Goal: Task Accomplishment & Management: Manage account settings

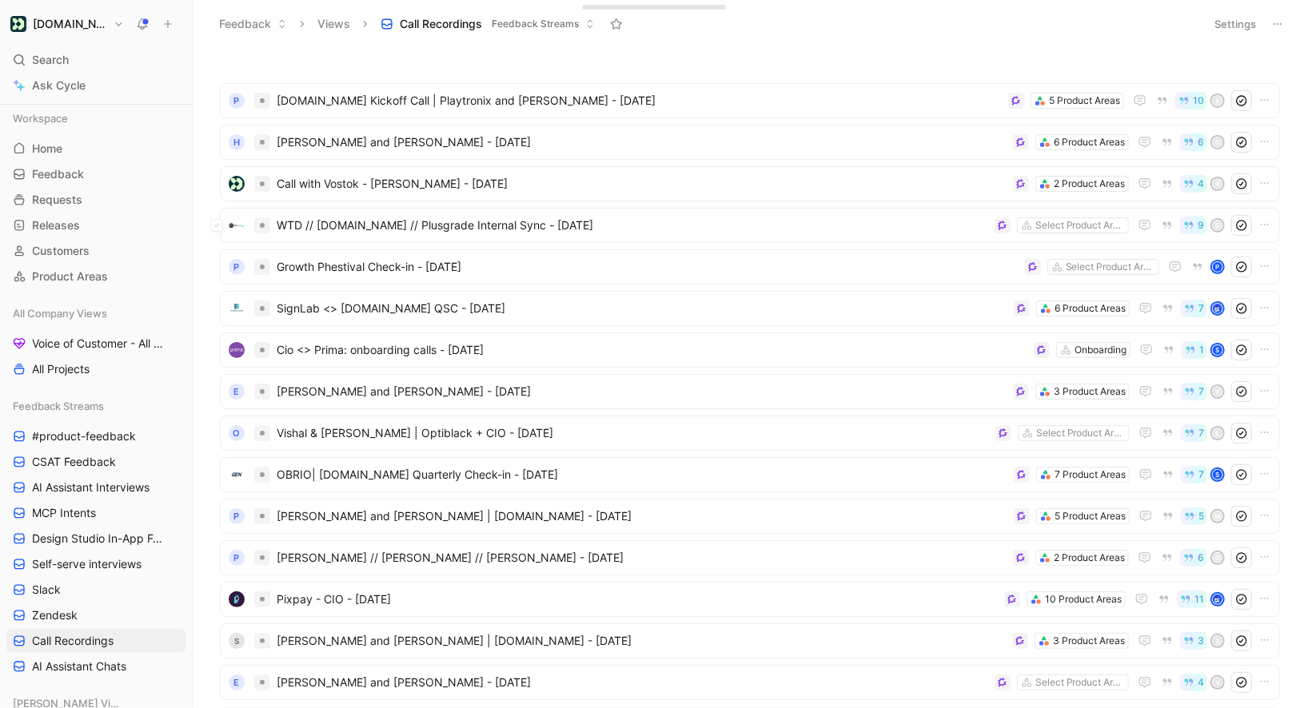
scroll to position [177, 0]
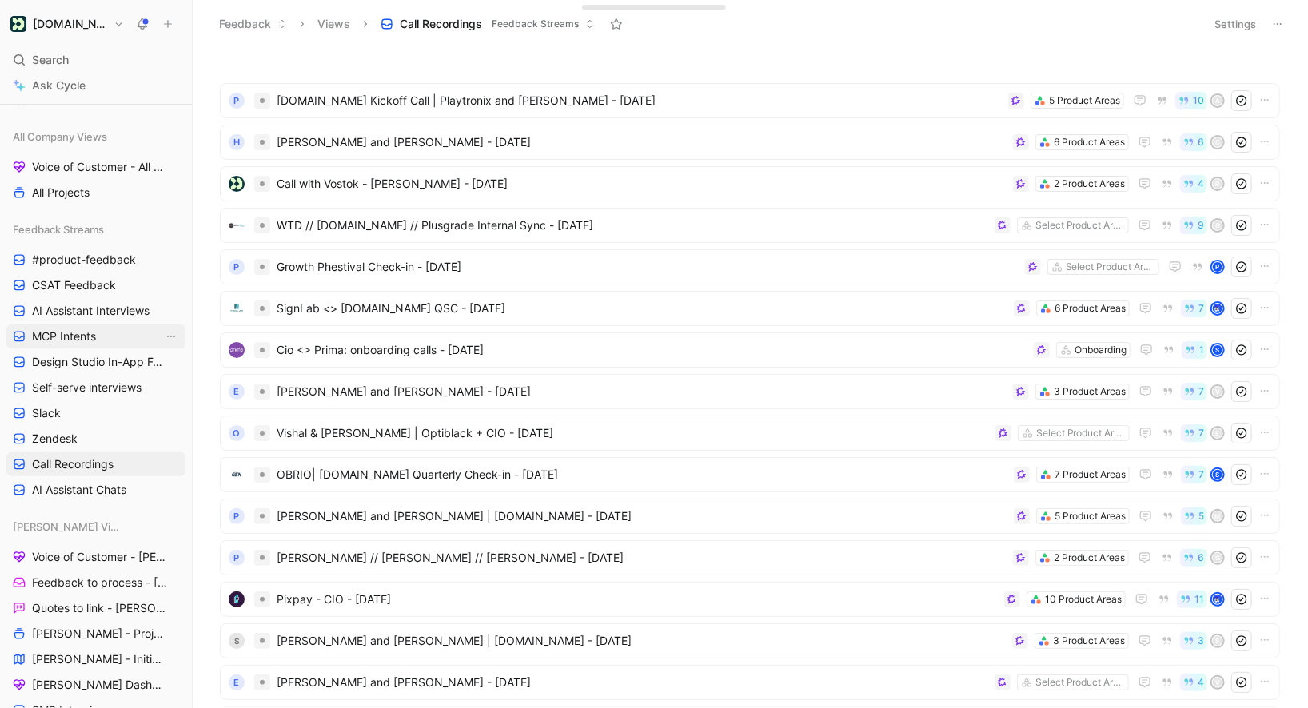
click at [74, 337] on span "MCP Intents" at bounding box center [64, 336] width 64 height 16
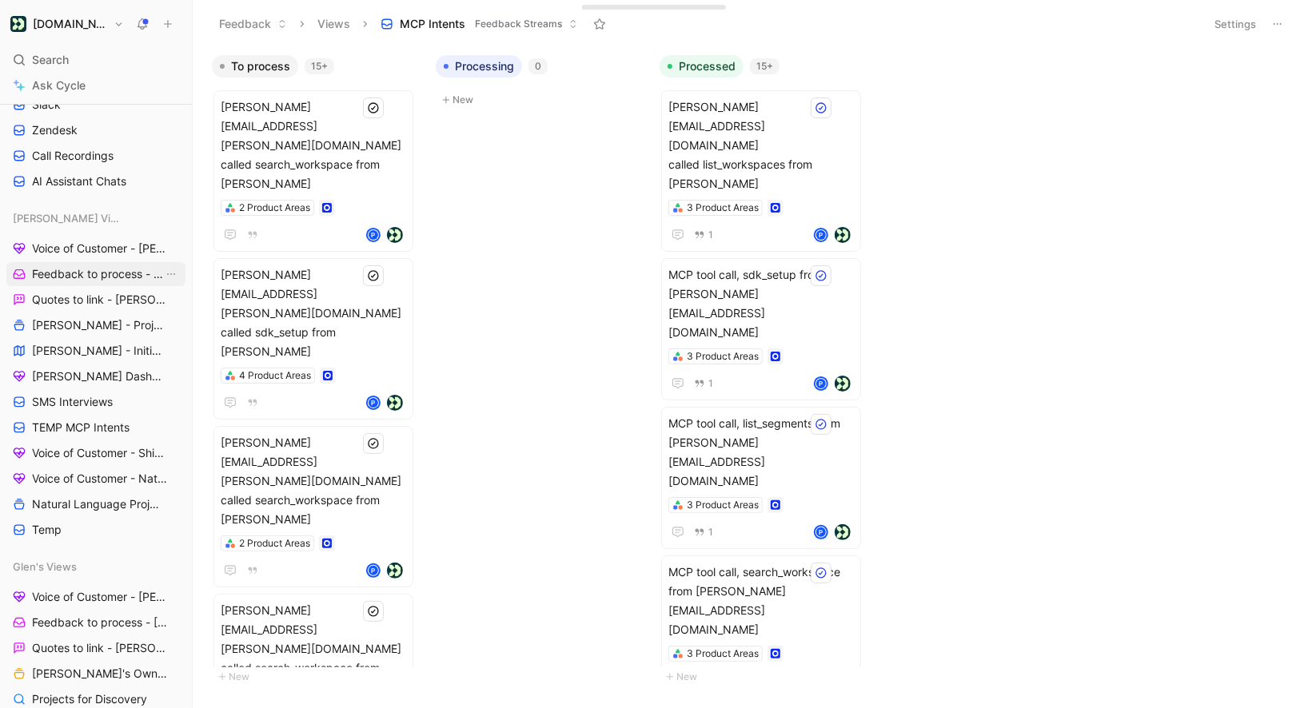
scroll to position [489, 0]
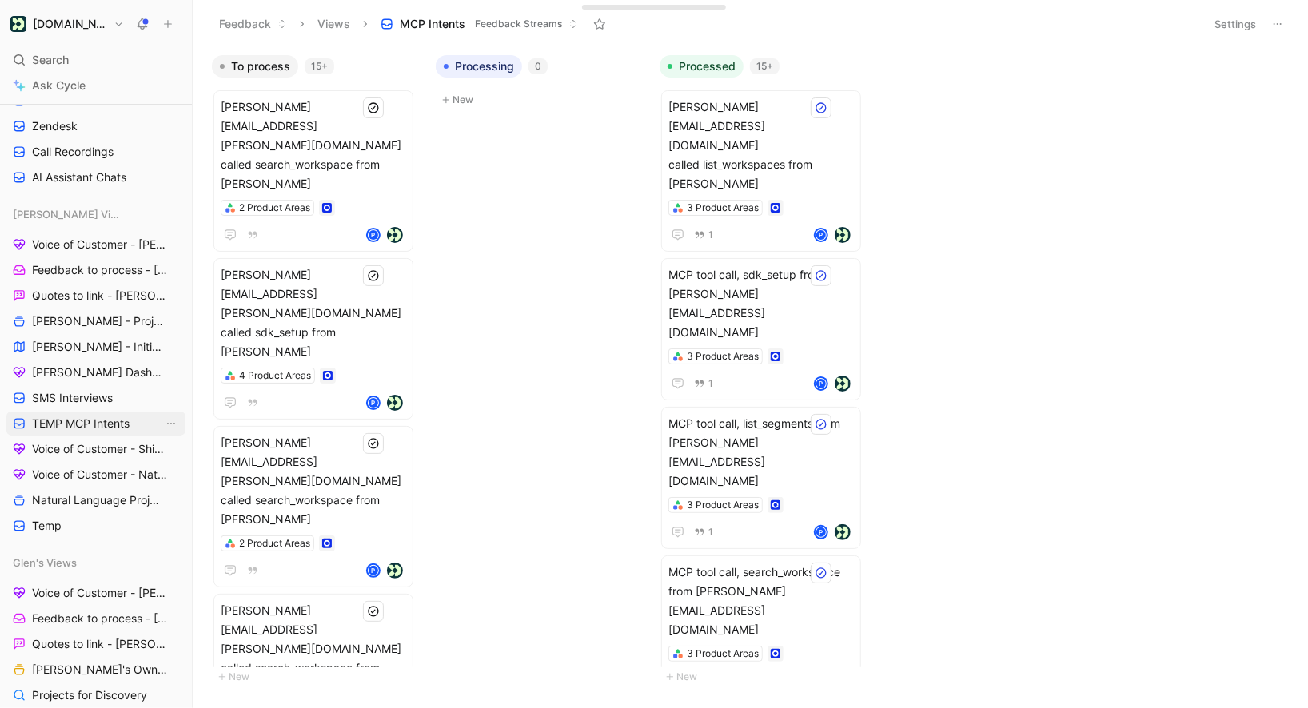
click at [103, 412] on link "TEMP MCP Intents" at bounding box center [95, 424] width 179 height 24
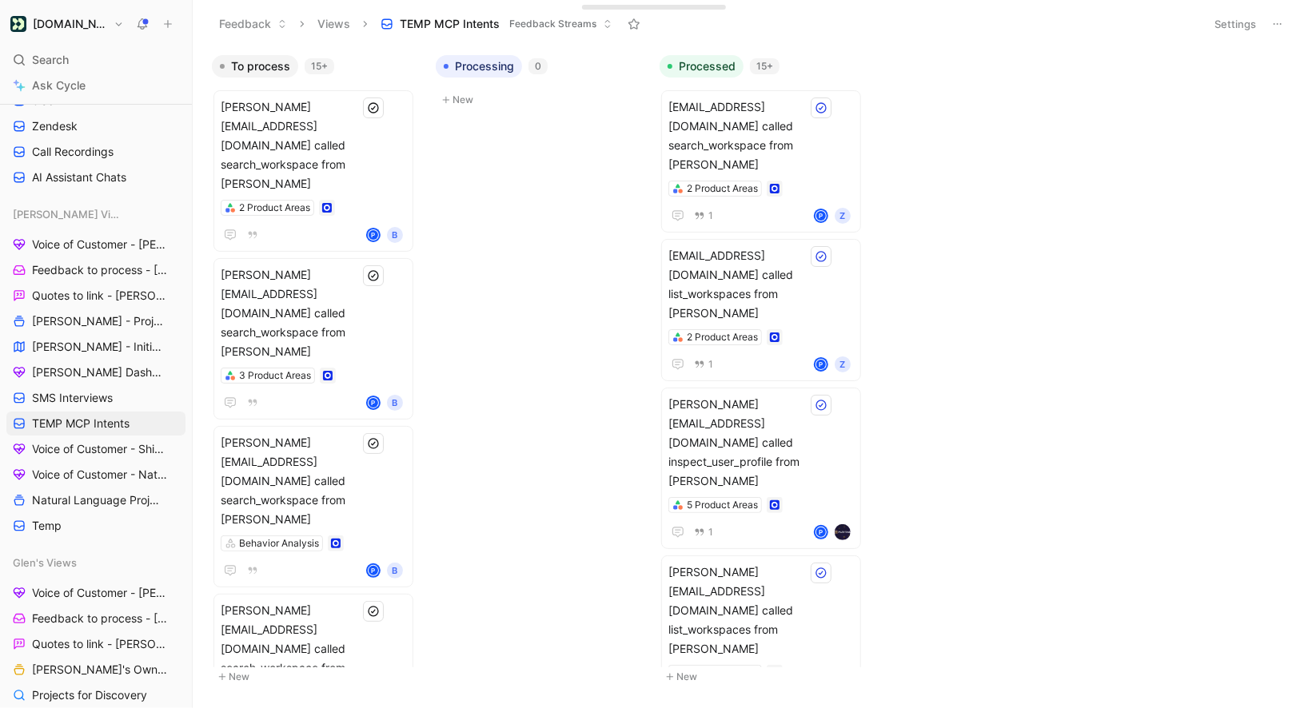
click at [1244, 30] on button "Settings" at bounding box center [1235, 24] width 56 height 22
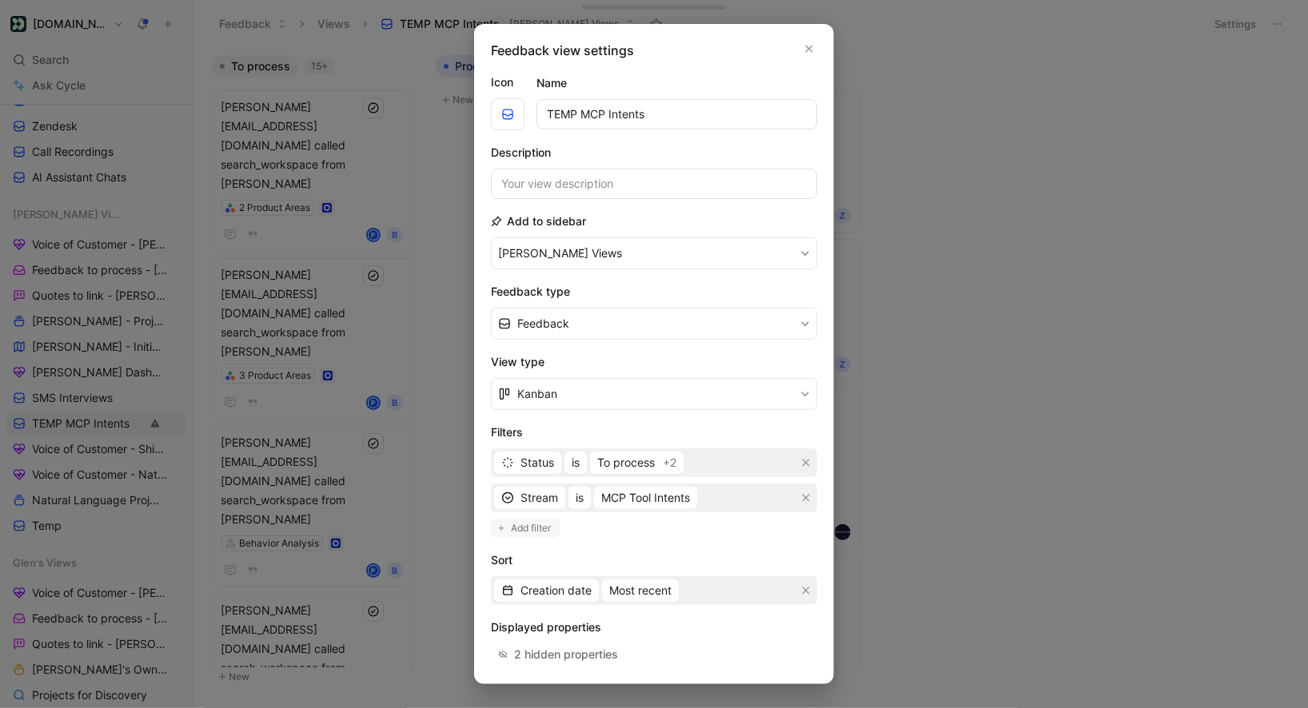
click at [528, 530] on span "Add filter" at bounding box center [532, 528] width 42 height 16
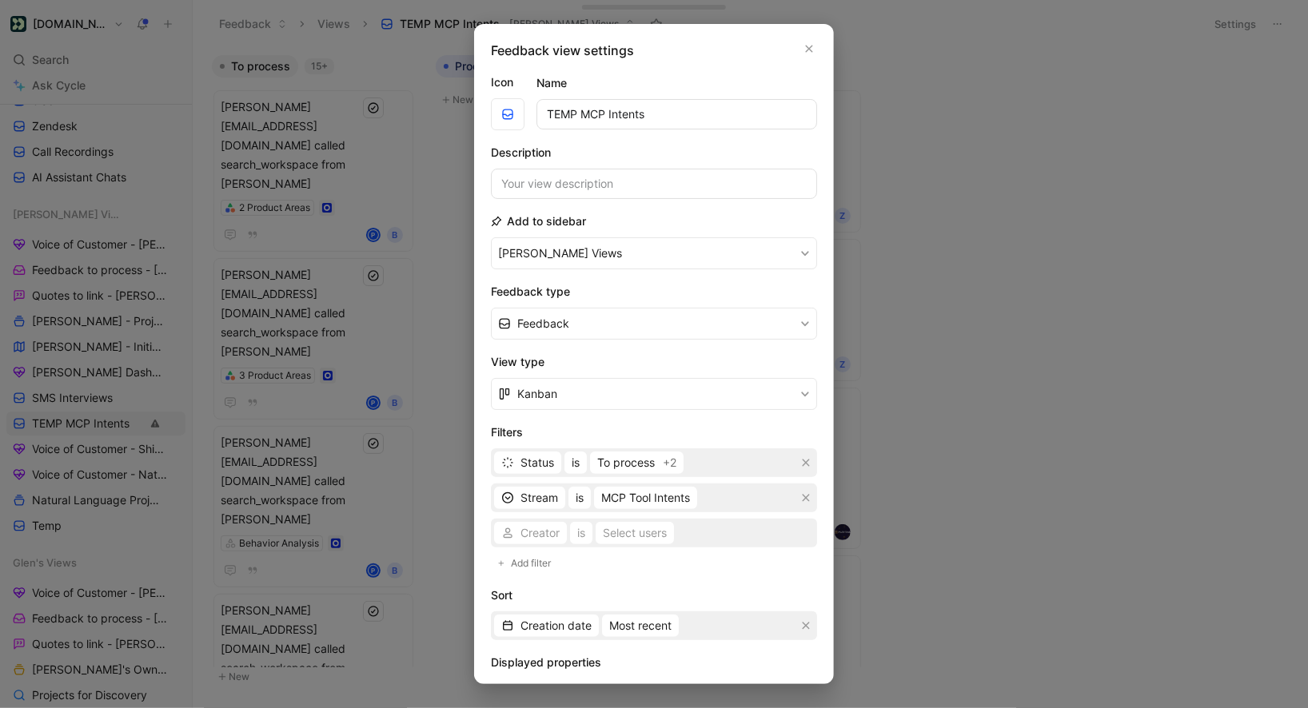
click at [538, 534] on div "Creator is Select users" at bounding box center [654, 533] width 326 height 29
click at [549, 533] on span "Creator" at bounding box center [539, 532] width 39 height 19
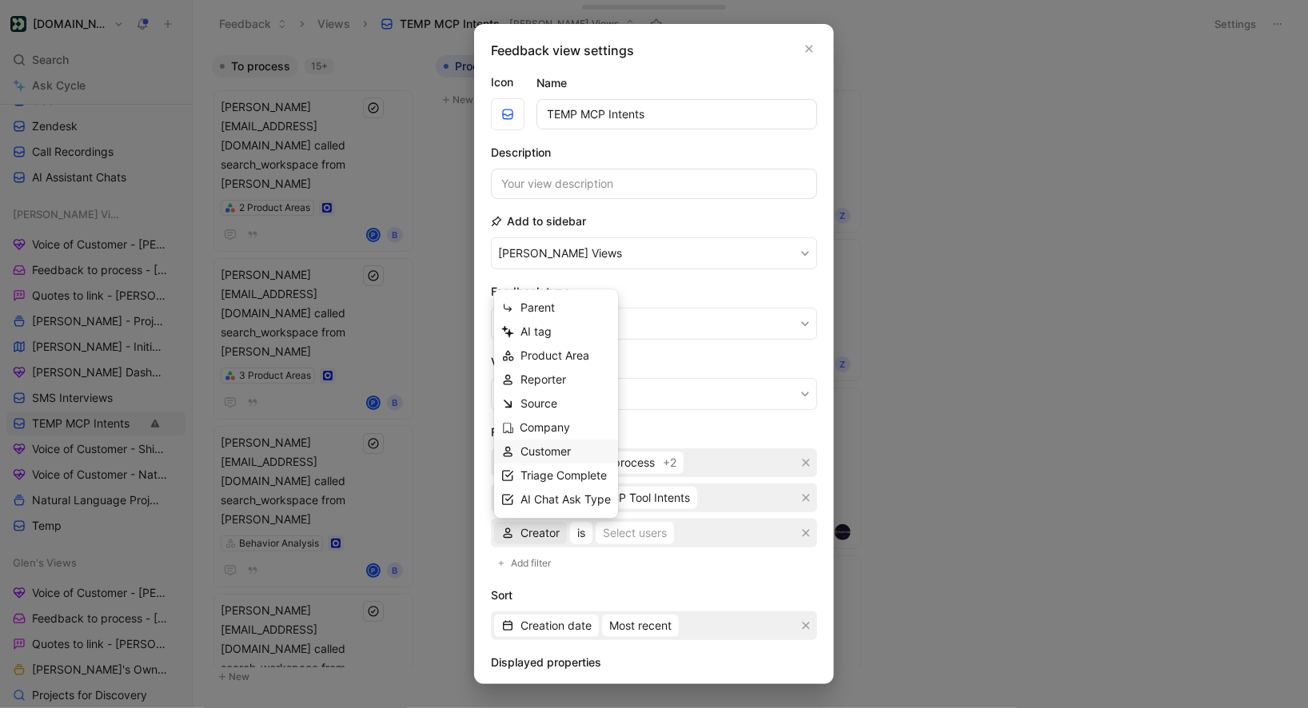
click at [546, 450] on span "Customer" at bounding box center [545, 451] width 50 height 14
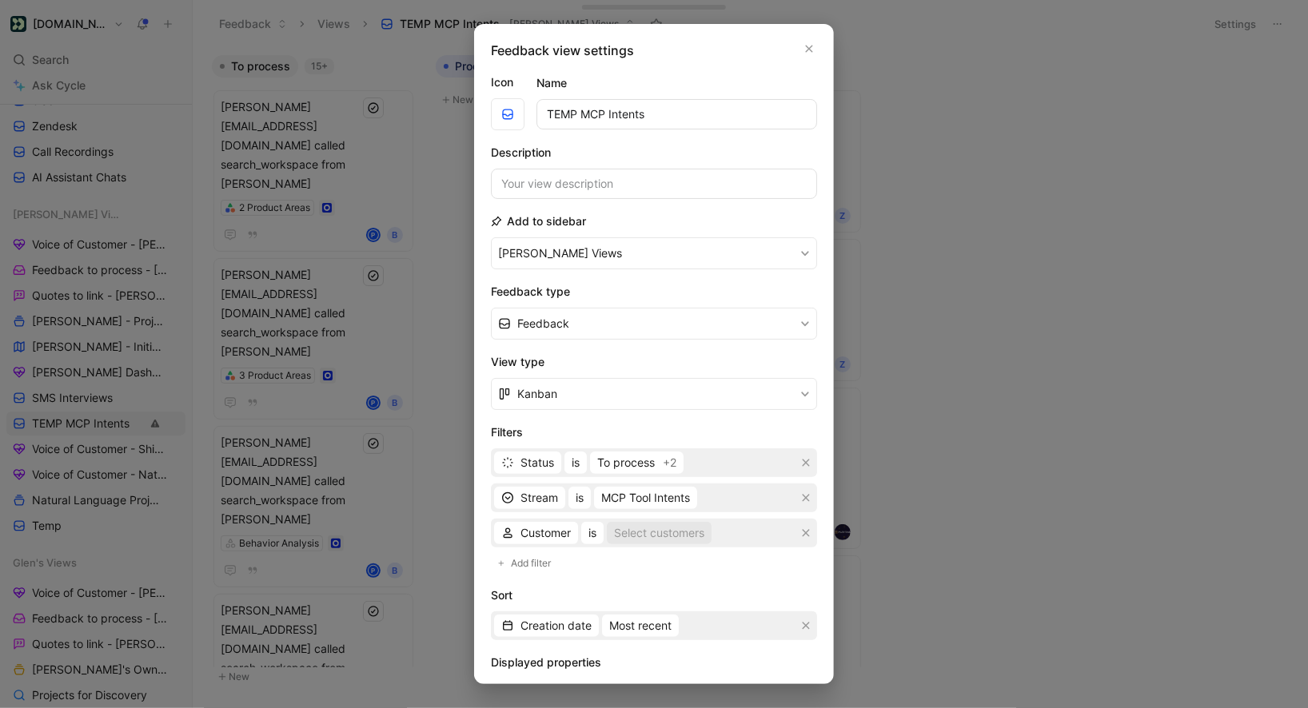
click at [633, 536] on div "Select customers" at bounding box center [659, 532] width 90 height 19
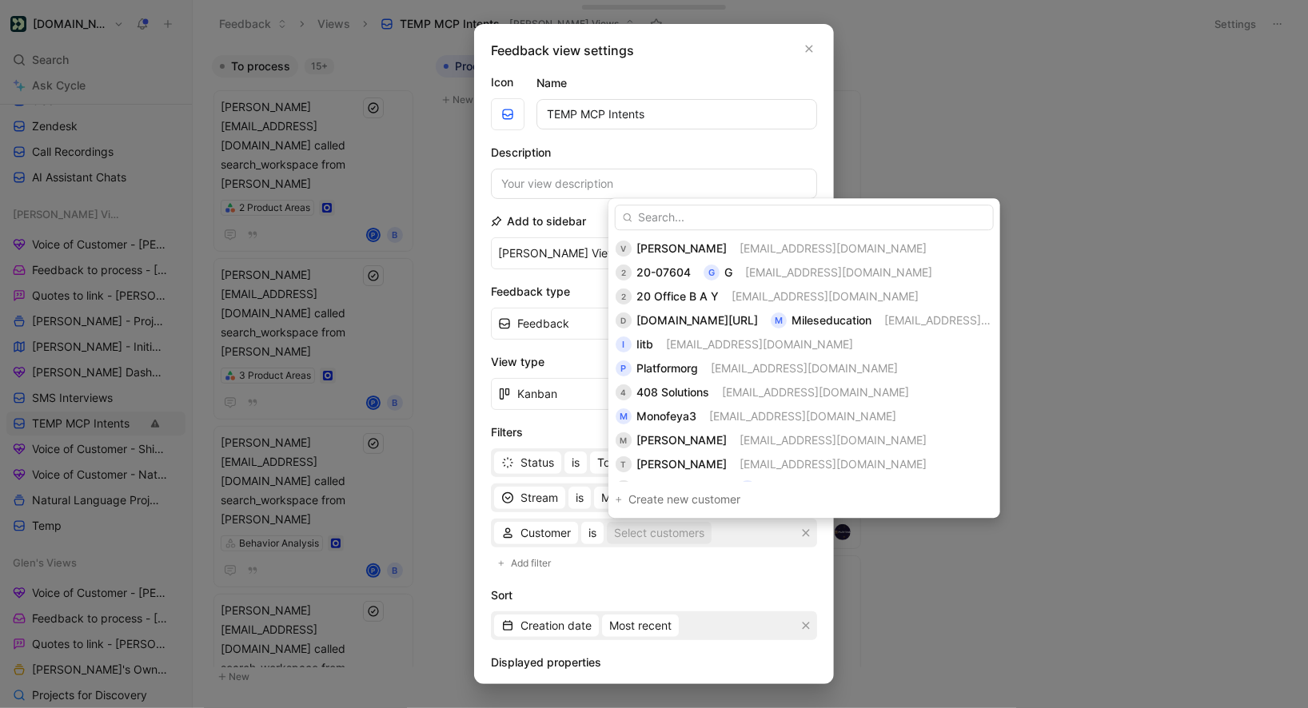
click at [680, 224] on input "text" at bounding box center [804, 218] width 379 height 26
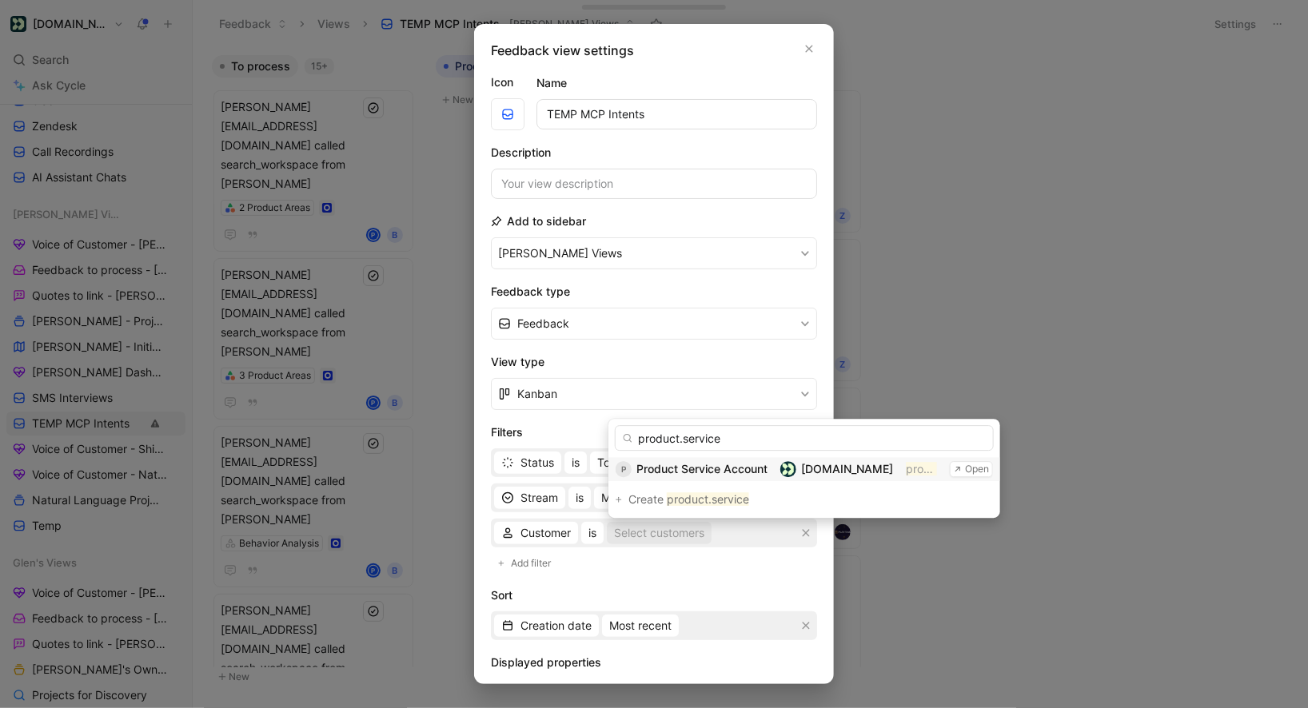
type input "product.service"
click at [664, 473] on span "Product Service Account" at bounding box center [701, 469] width 131 height 14
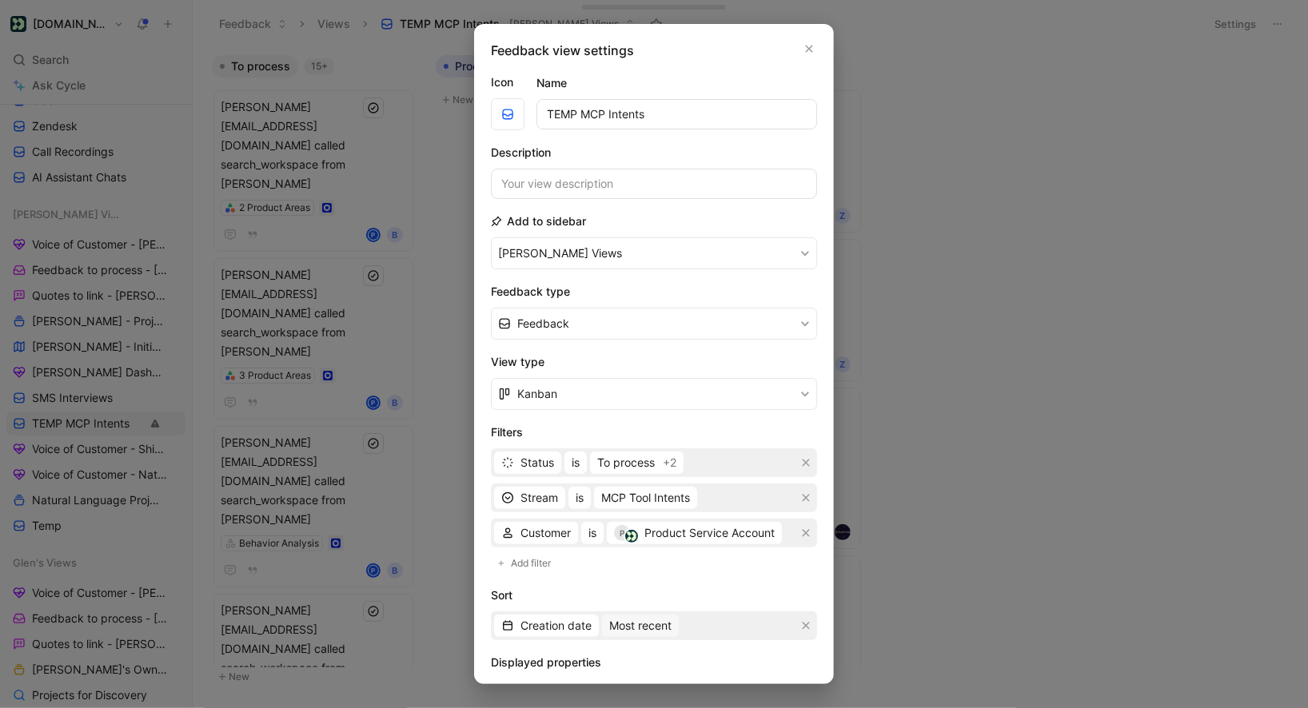
scroll to position [169, 0]
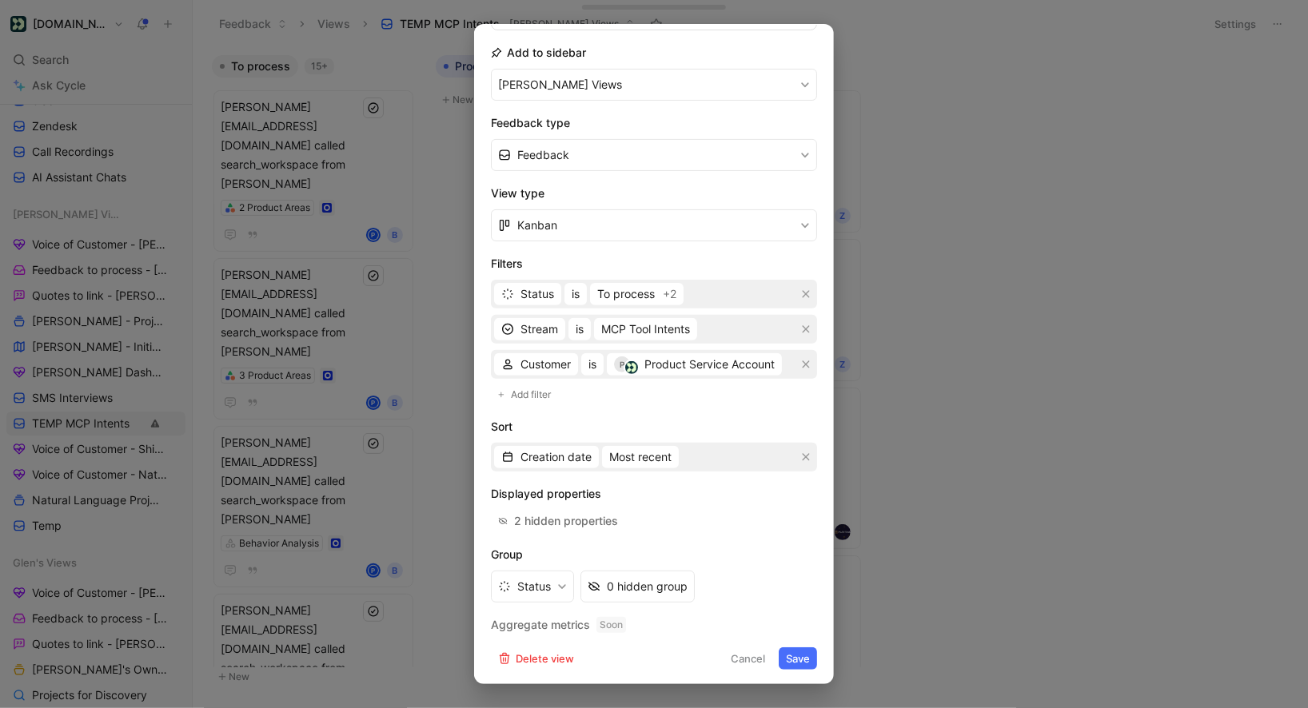
click at [792, 655] on button "Save" at bounding box center [797, 658] width 38 height 22
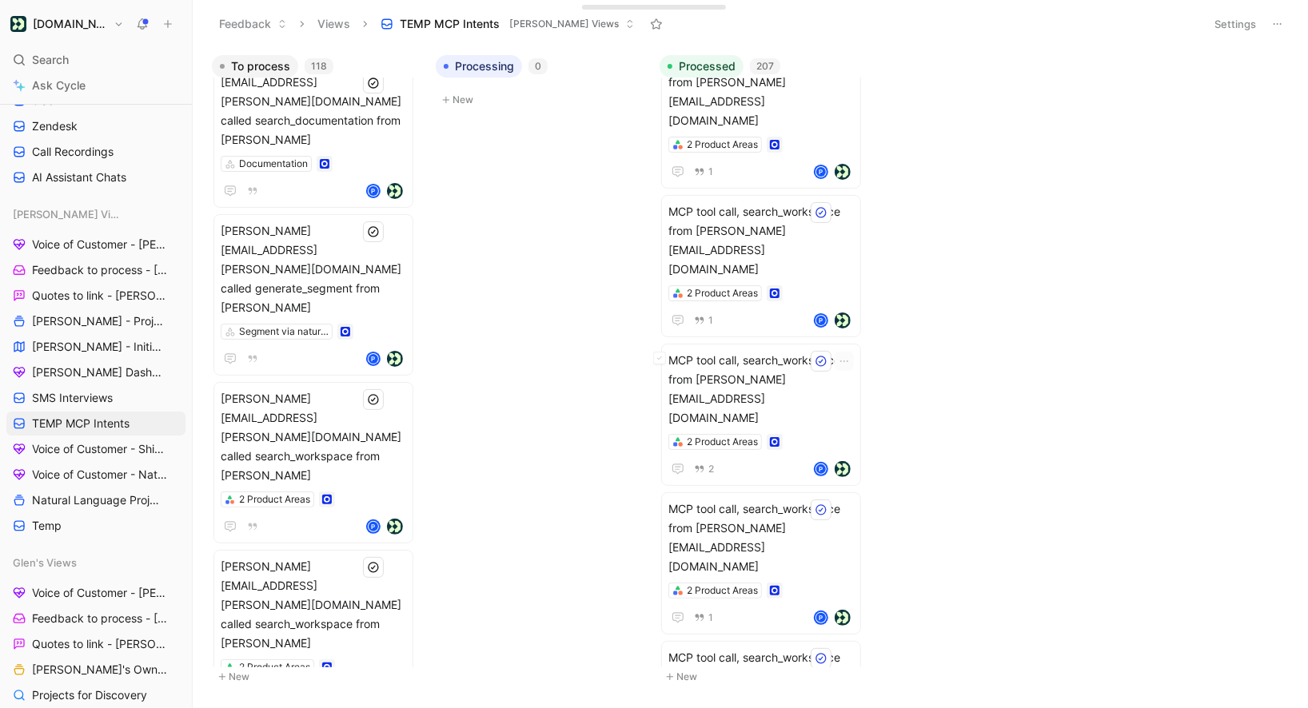
scroll to position [19080, 0]
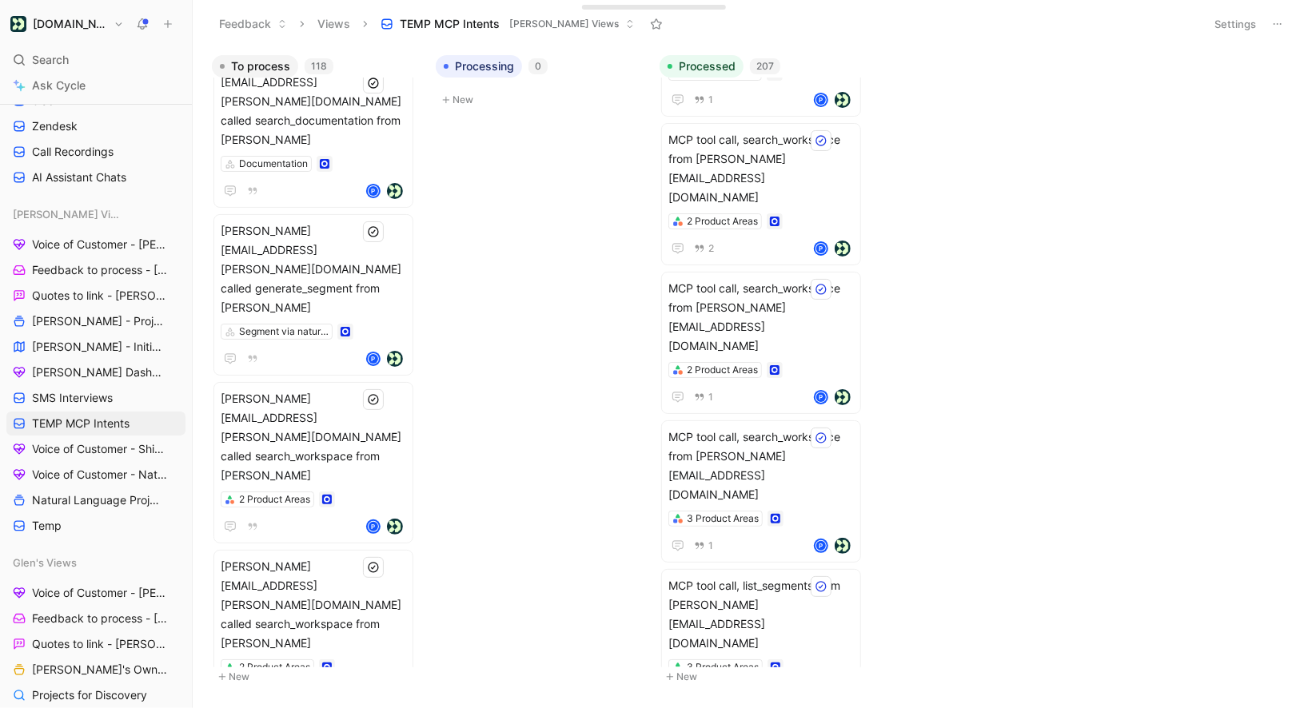
click at [97, 35] on div "[DOMAIN_NAME] Search ⌘ K Ask Cycle Workspace Home G then H Feedback G then F Re…" at bounding box center [96, 354] width 192 height 708
click at [98, 26] on button "[DOMAIN_NAME]" at bounding box center [66, 24] width 121 height 22
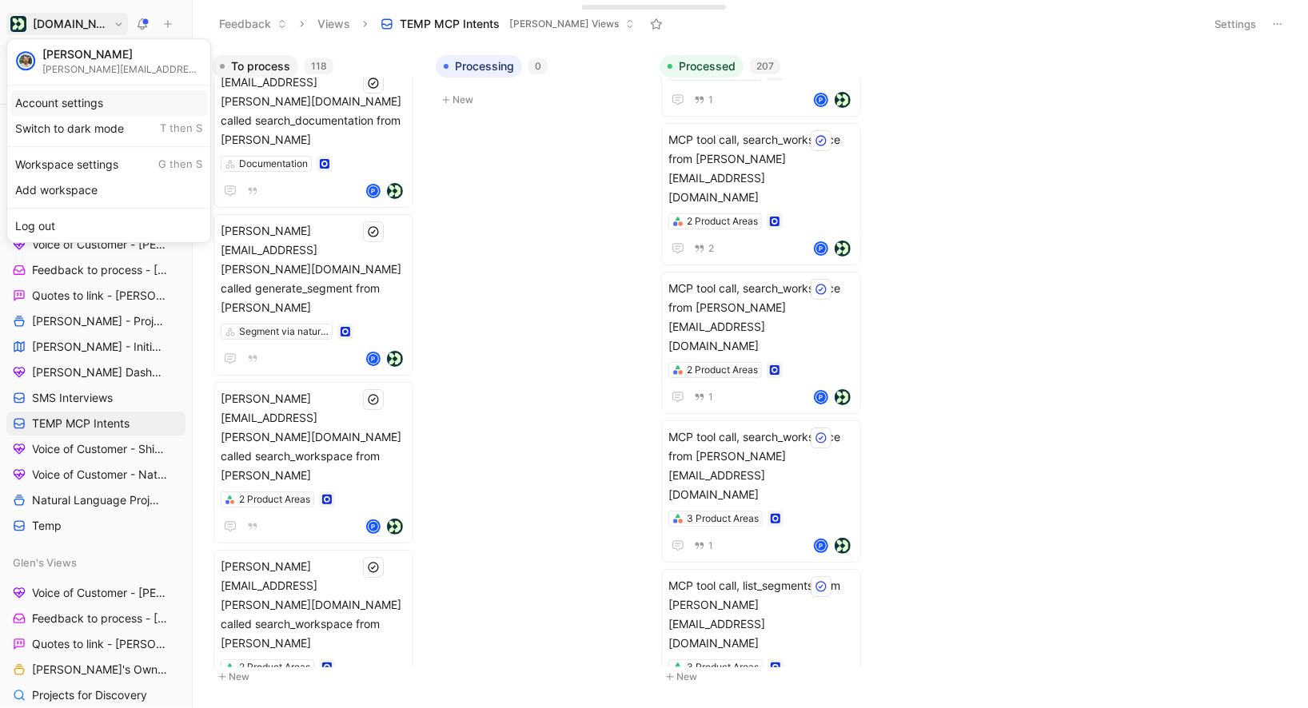
click at [85, 105] on div "Account settings" at bounding box center [108, 103] width 197 height 26
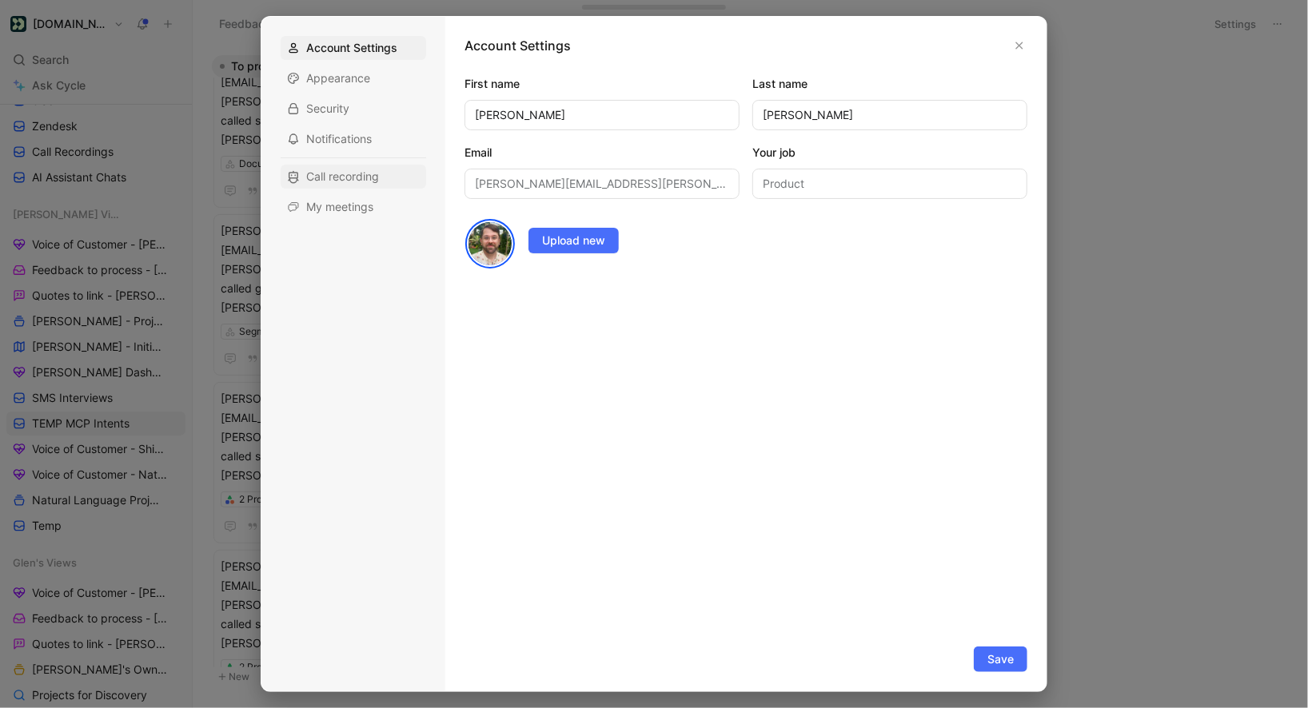
click at [360, 179] on span "Call recording" at bounding box center [342, 177] width 73 height 16
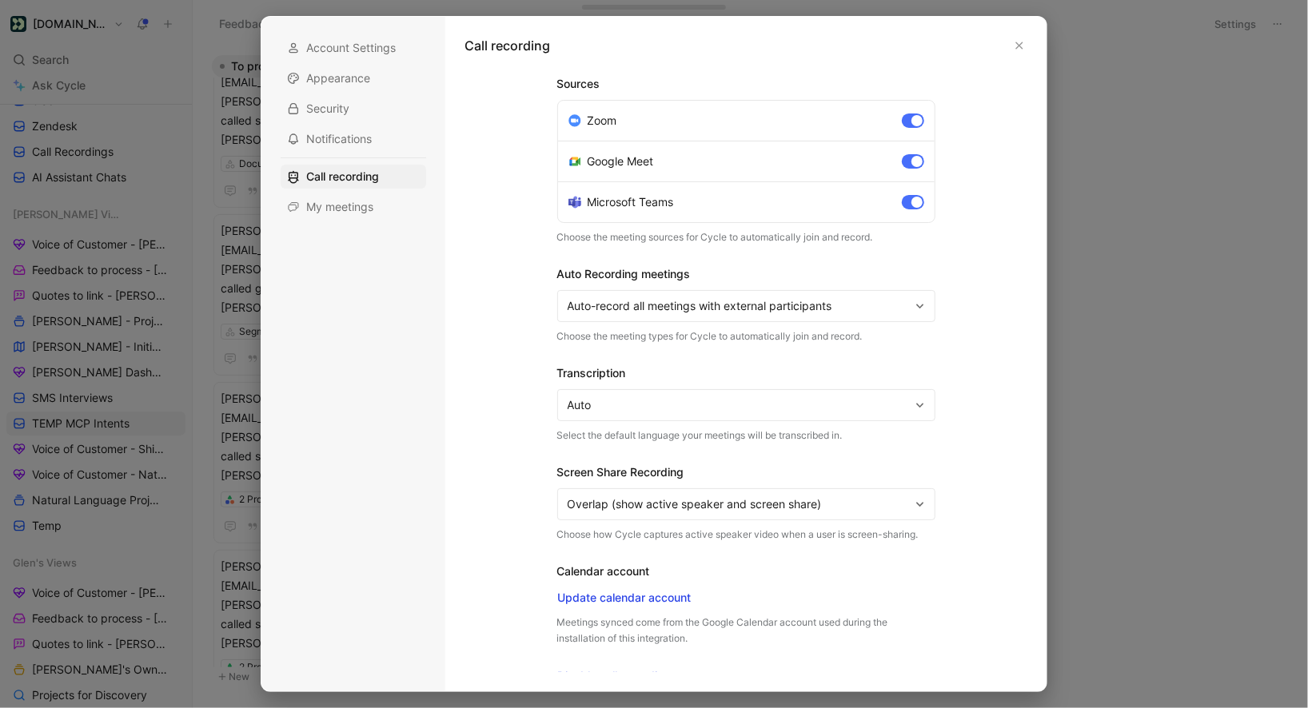
scroll to position [13, 0]
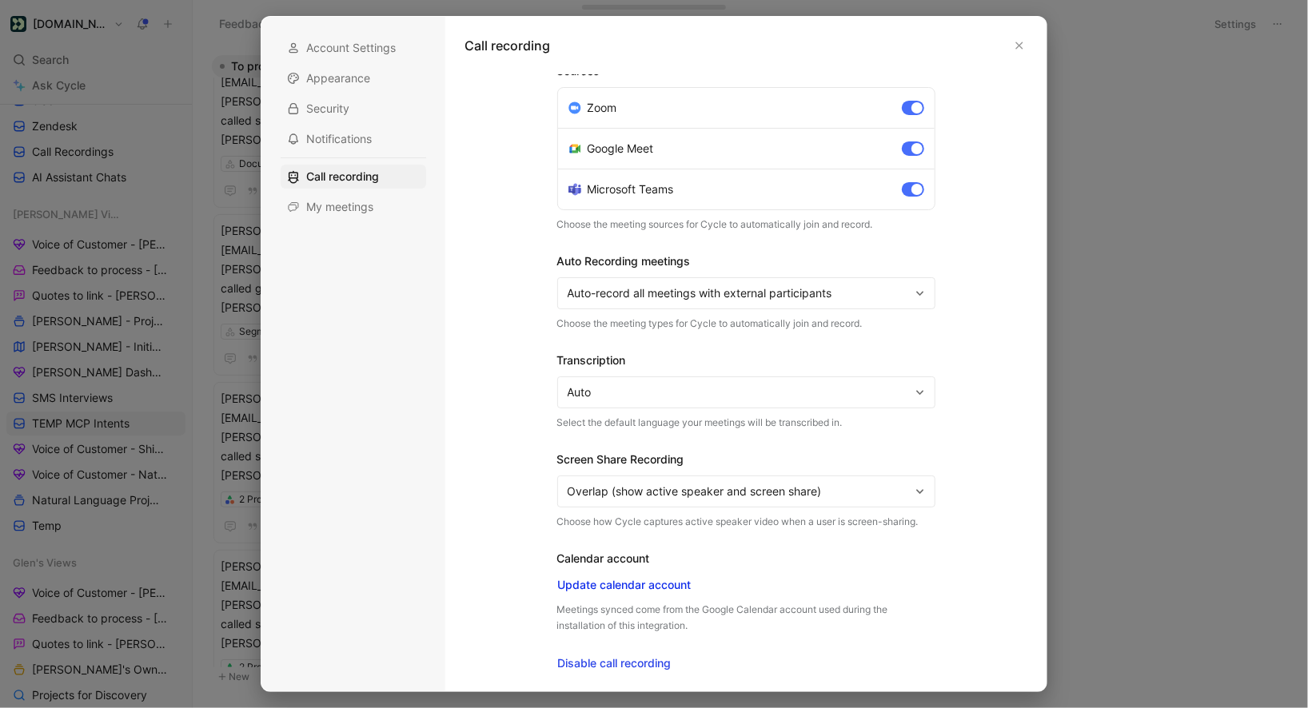
click at [657, 585] on span "Update calendar account" at bounding box center [624, 584] width 133 height 19
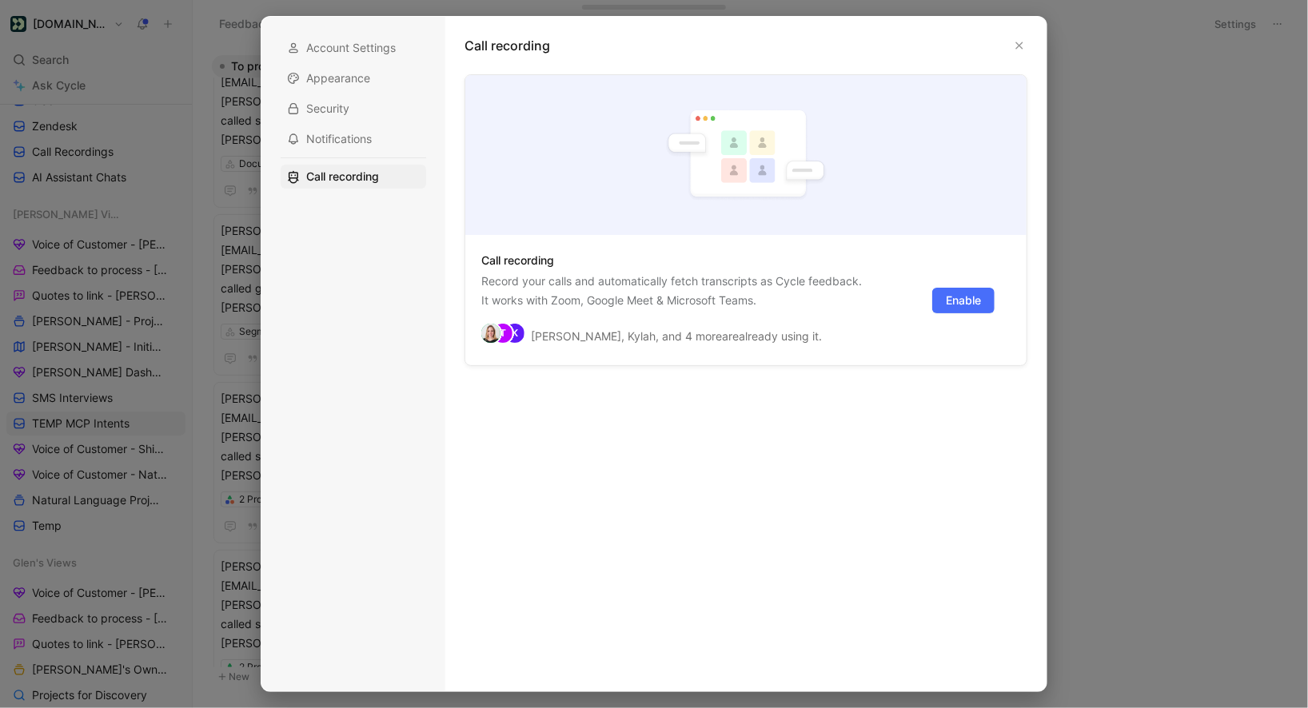
scroll to position [0, 0]
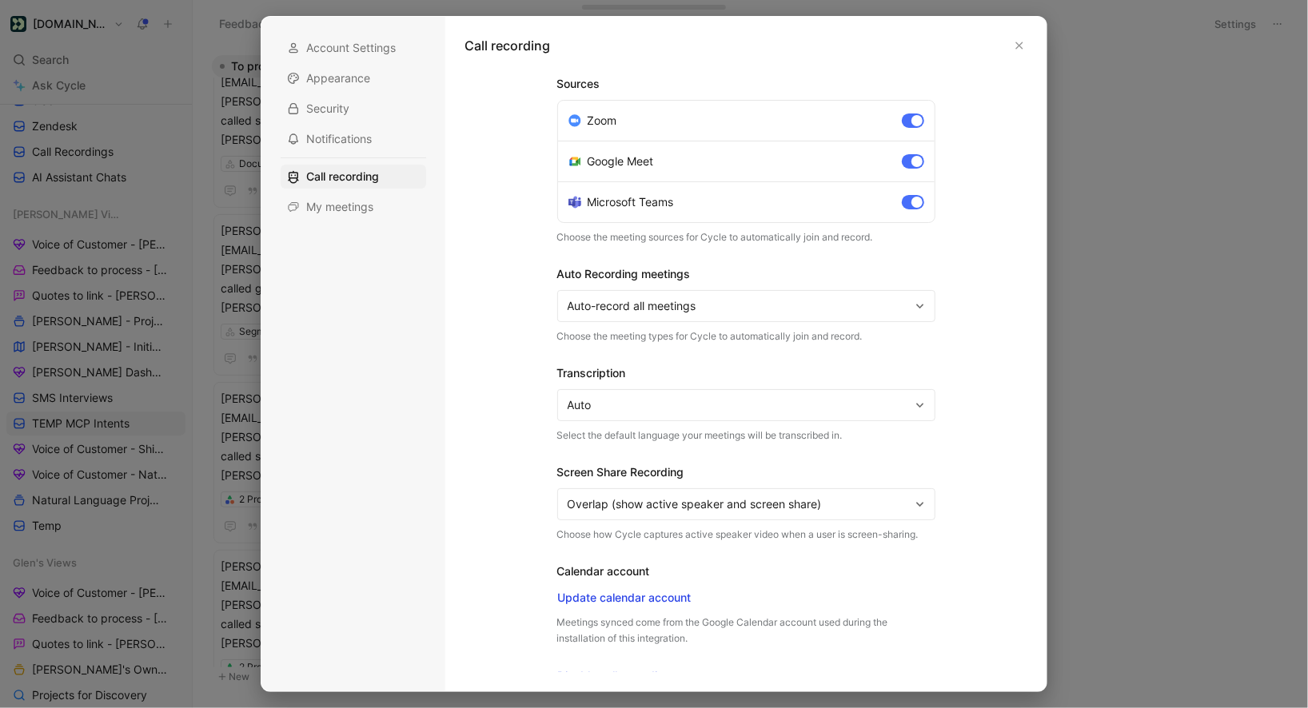
click at [707, 305] on span "Auto-record all meetings" at bounding box center [738, 306] width 342 height 19
click at [657, 310] on span "Auto-record all meetings" at bounding box center [738, 306] width 342 height 19
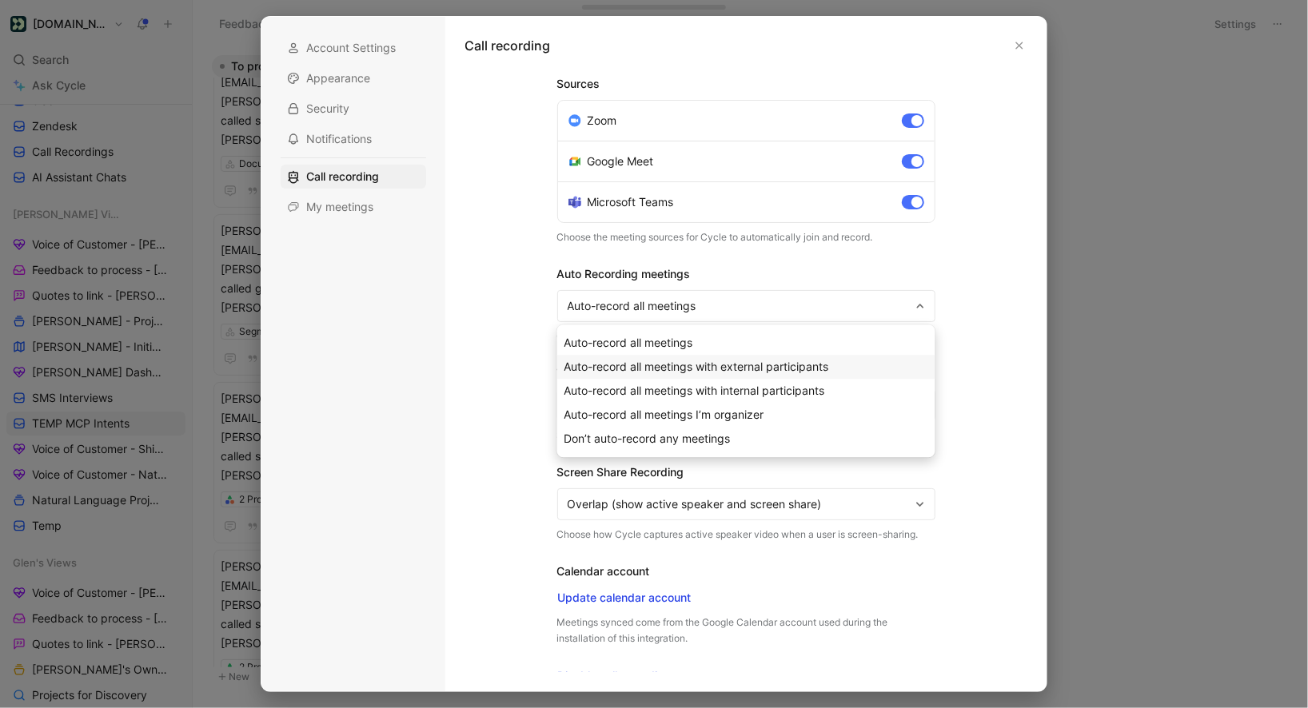
click at [711, 368] on span "Auto-record all meetings with external participants" at bounding box center [696, 367] width 265 height 14
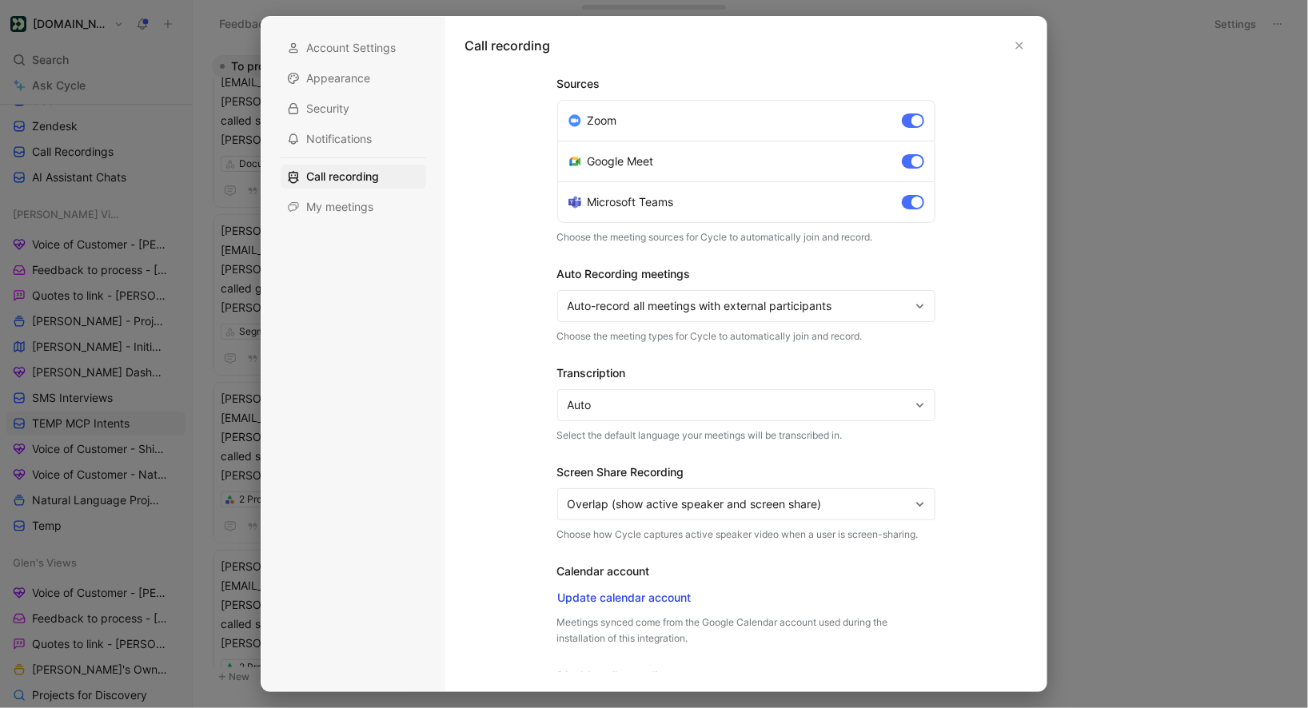
scroll to position [13, 0]
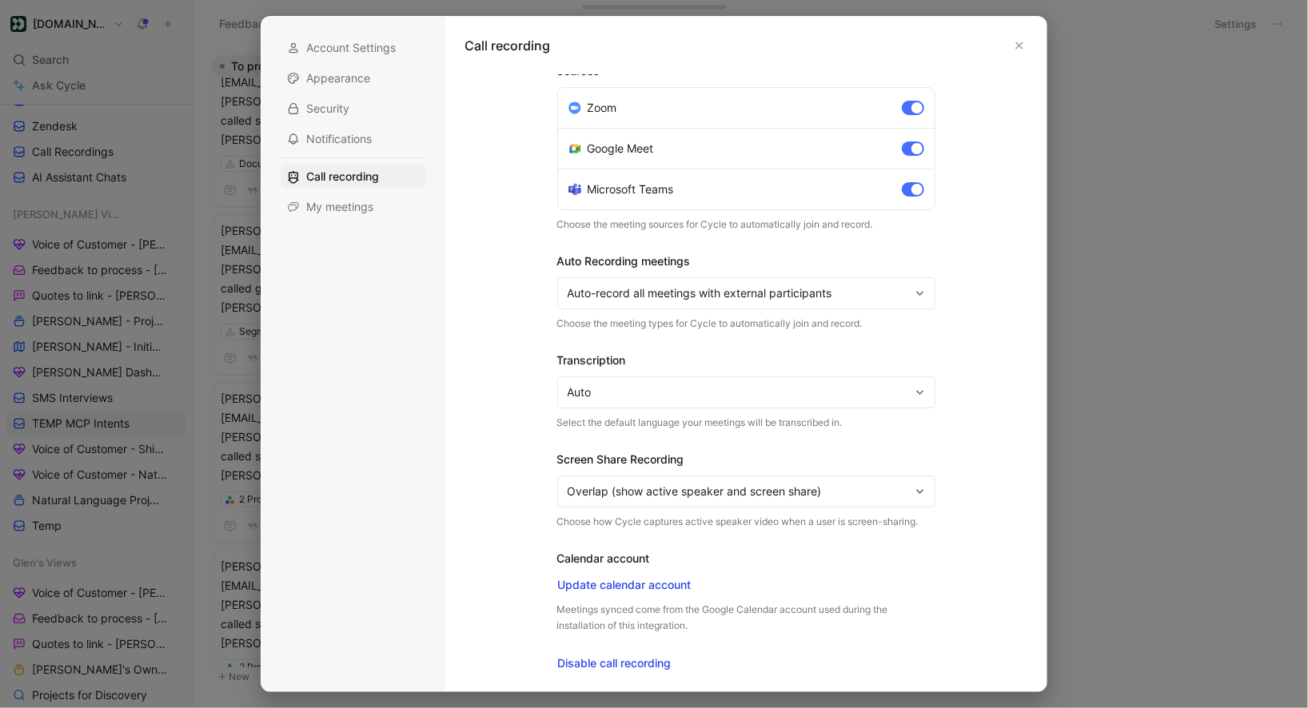
click at [362, 190] on div "Account Settings Appearance Security Notifications Call recording My meetings" at bounding box center [353, 127] width 145 height 183
click at [352, 204] on span "My meetings" at bounding box center [339, 207] width 67 height 16
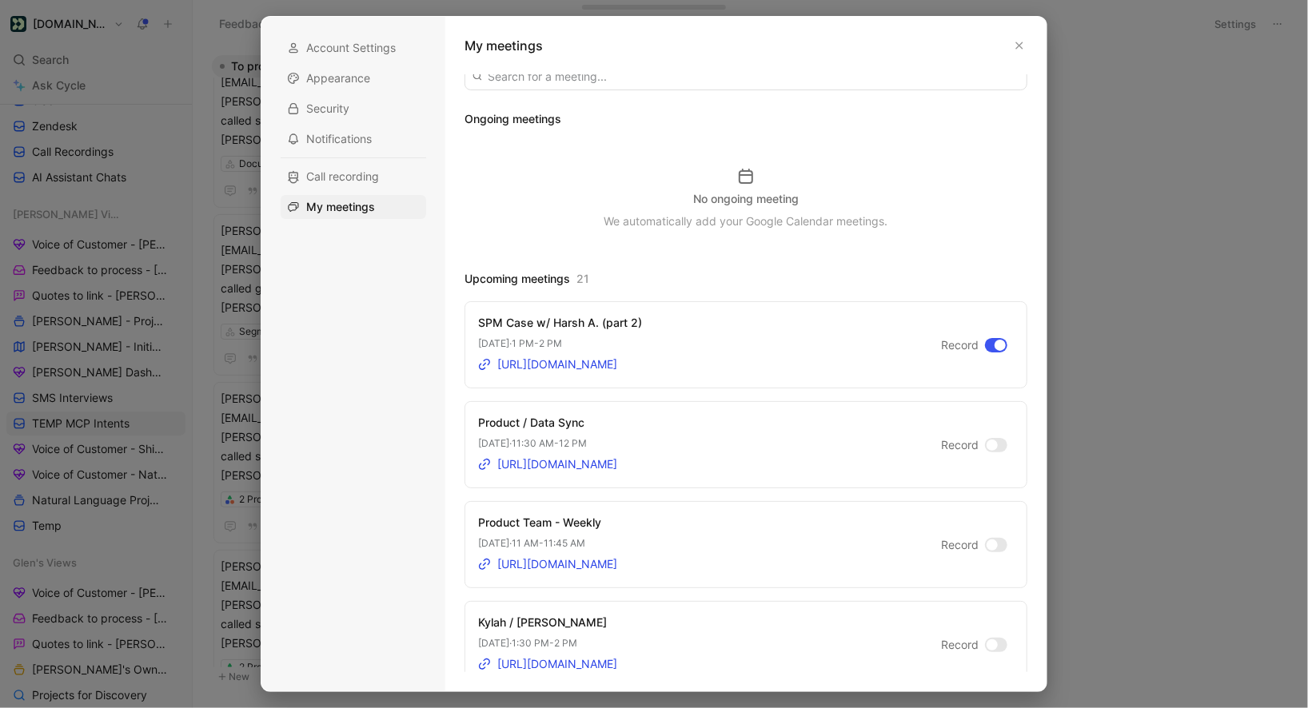
click at [982, 345] on label "Record" at bounding box center [974, 345] width 66 height 19
click at [0, 0] on input "Record" at bounding box center [0, 0] width 0 height 0
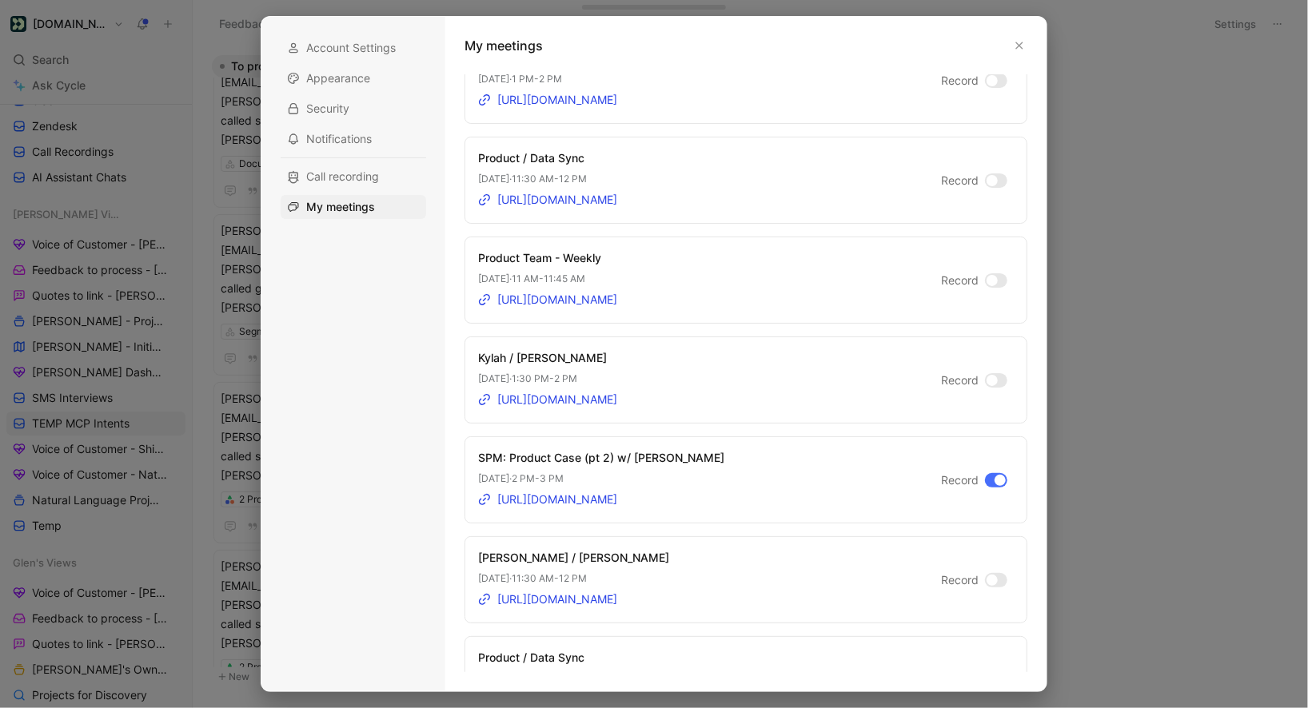
scroll to position [308, 0]
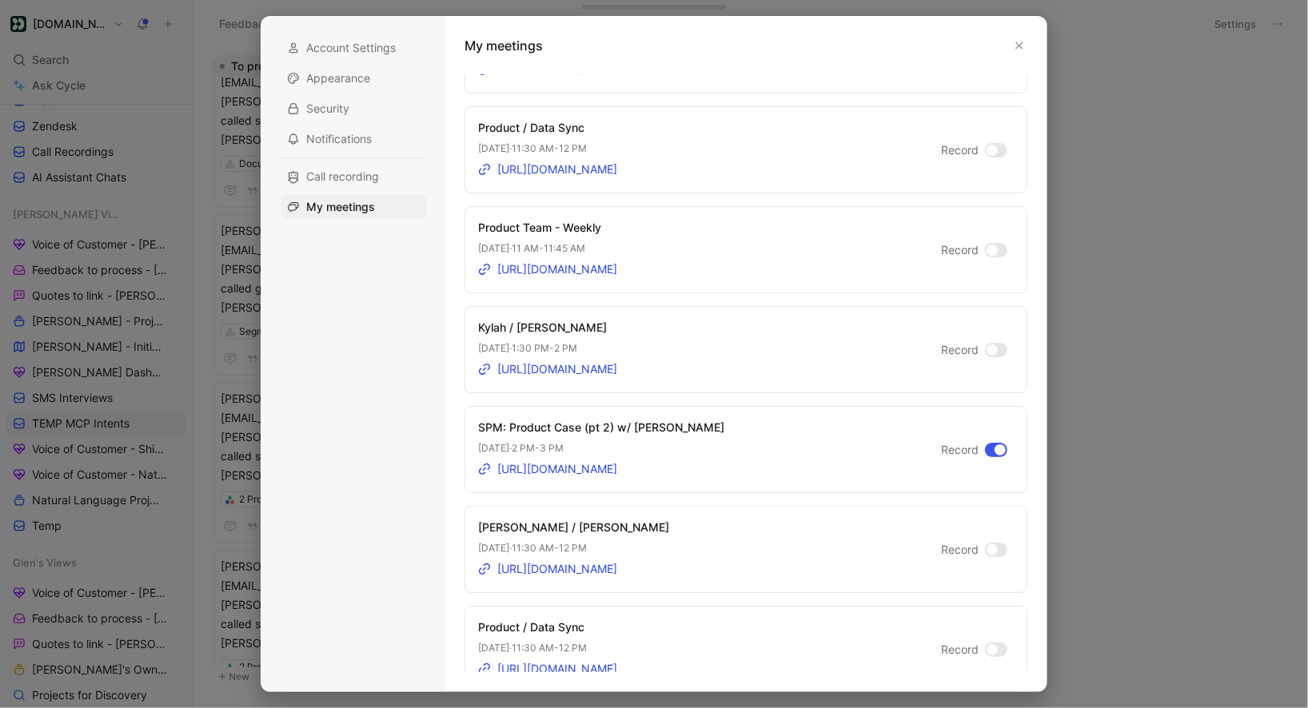
click at [988, 444] on div at bounding box center [996, 450] width 22 height 14
click at [0, 0] on input "Record" at bounding box center [0, 0] width 0 height 0
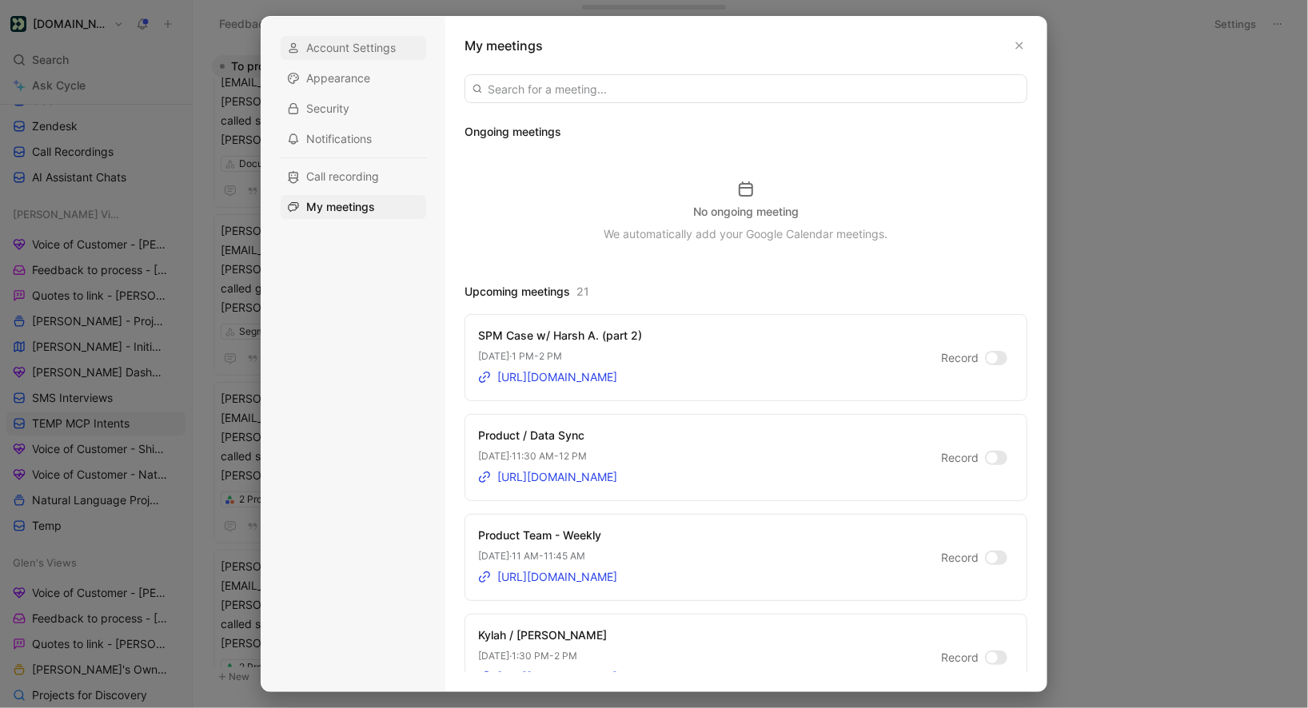
click at [330, 43] on span "Account Settings" at bounding box center [351, 48] width 90 height 16
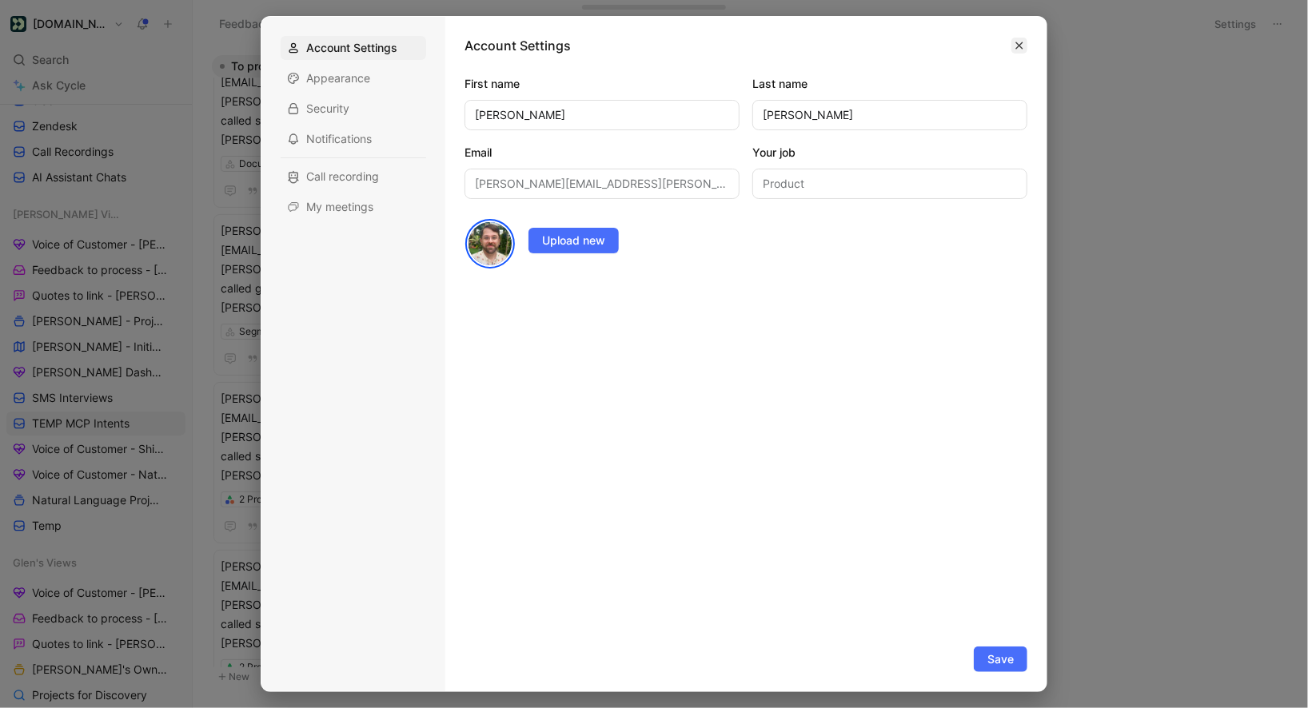
click at [1018, 49] on icon "button" at bounding box center [1019, 46] width 10 height 10
